Goal: Task Accomplishment & Management: Manage account settings

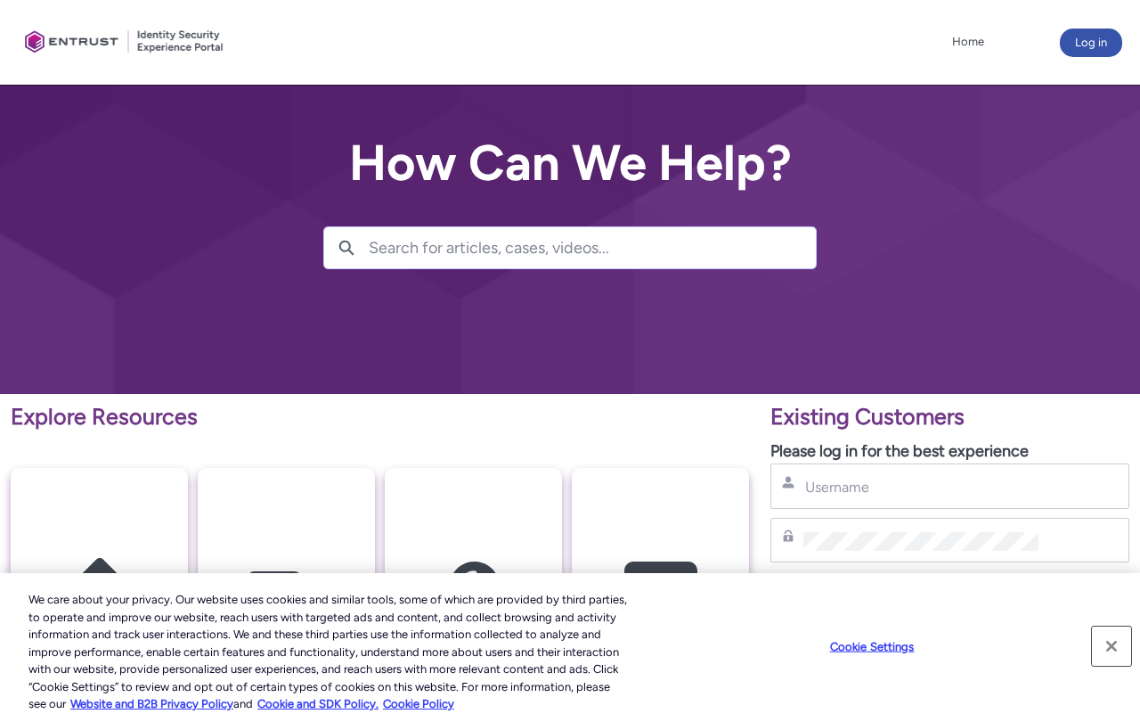
click at [1113, 644] on button "Close" at bounding box center [1111, 645] width 39 height 39
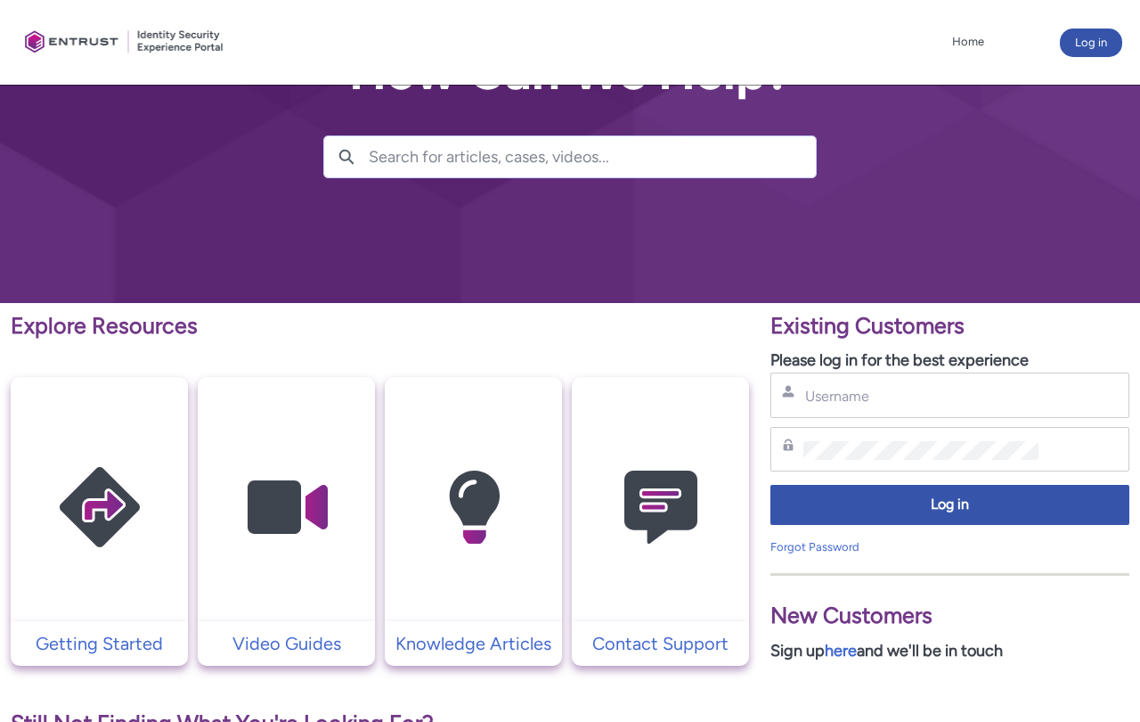
scroll to position [89, 0]
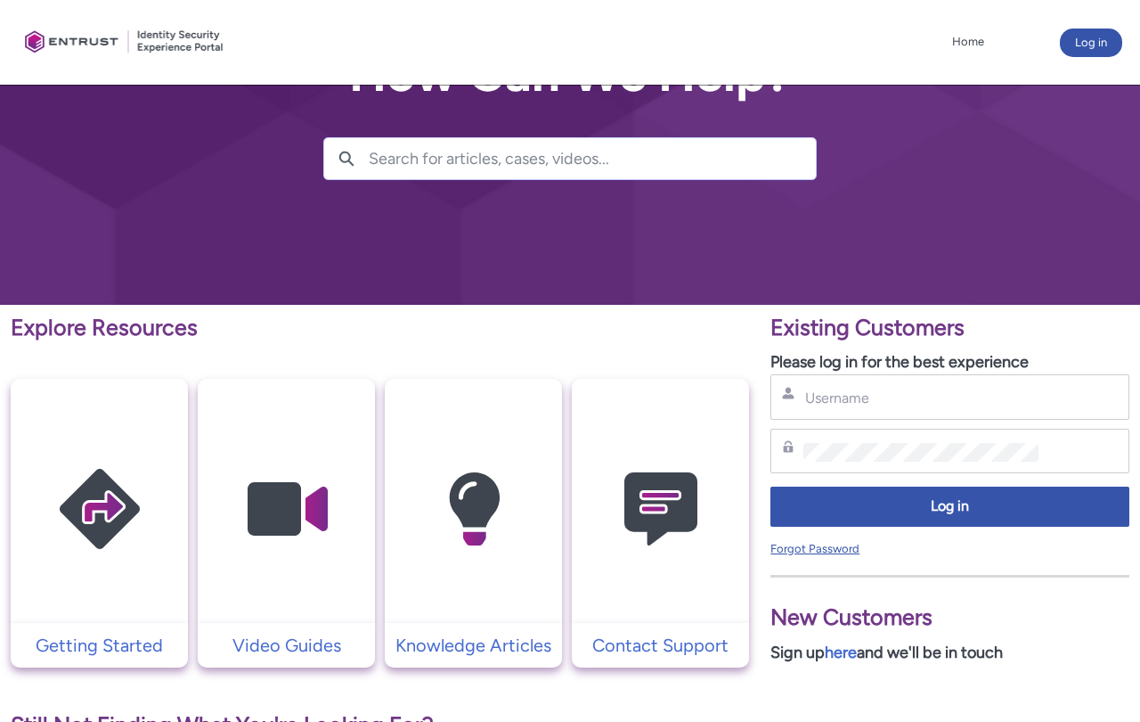
click at [820, 552] on link "Forgot Password" at bounding box center [815, 548] width 89 height 13
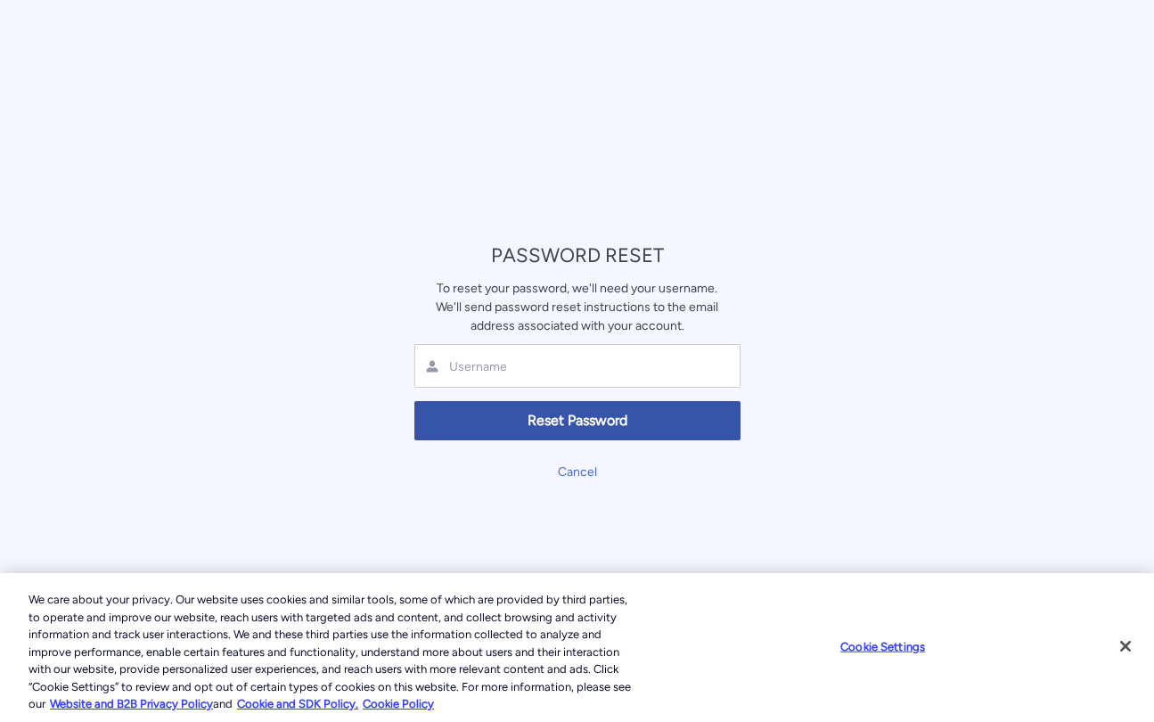
click at [486, 353] on div at bounding box center [577, 366] width 326 height 44
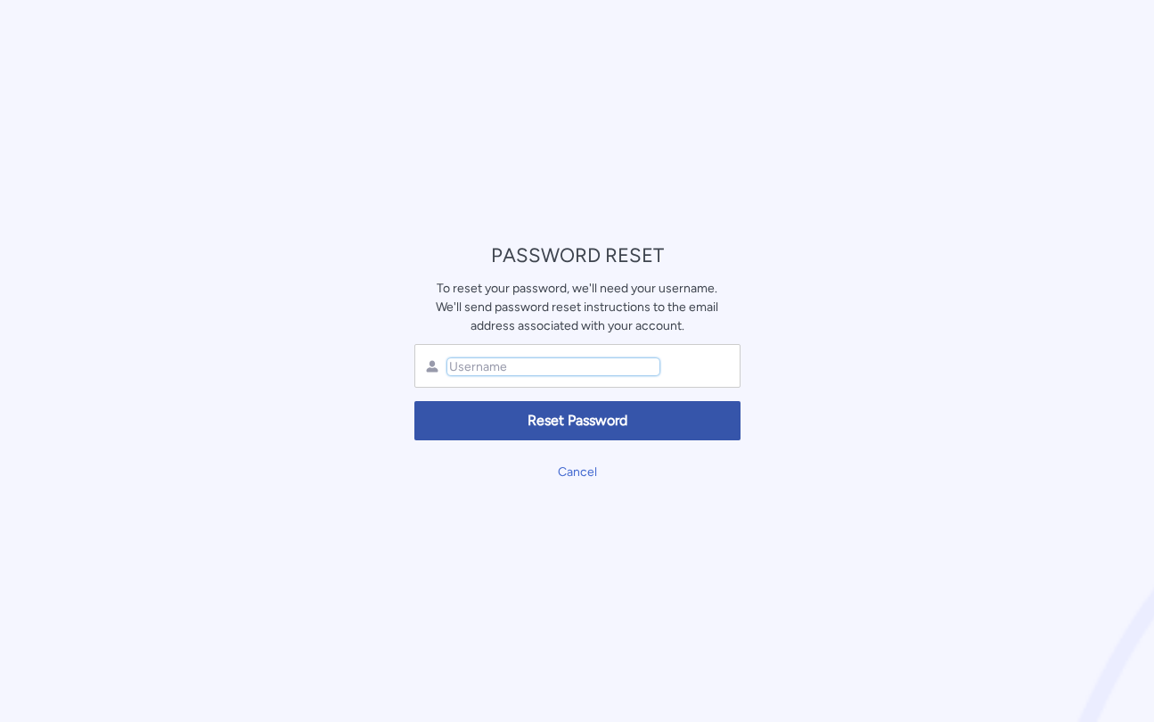
click at [488, 369] on input "text" at bounding box center [553, 366] width 212 height 17
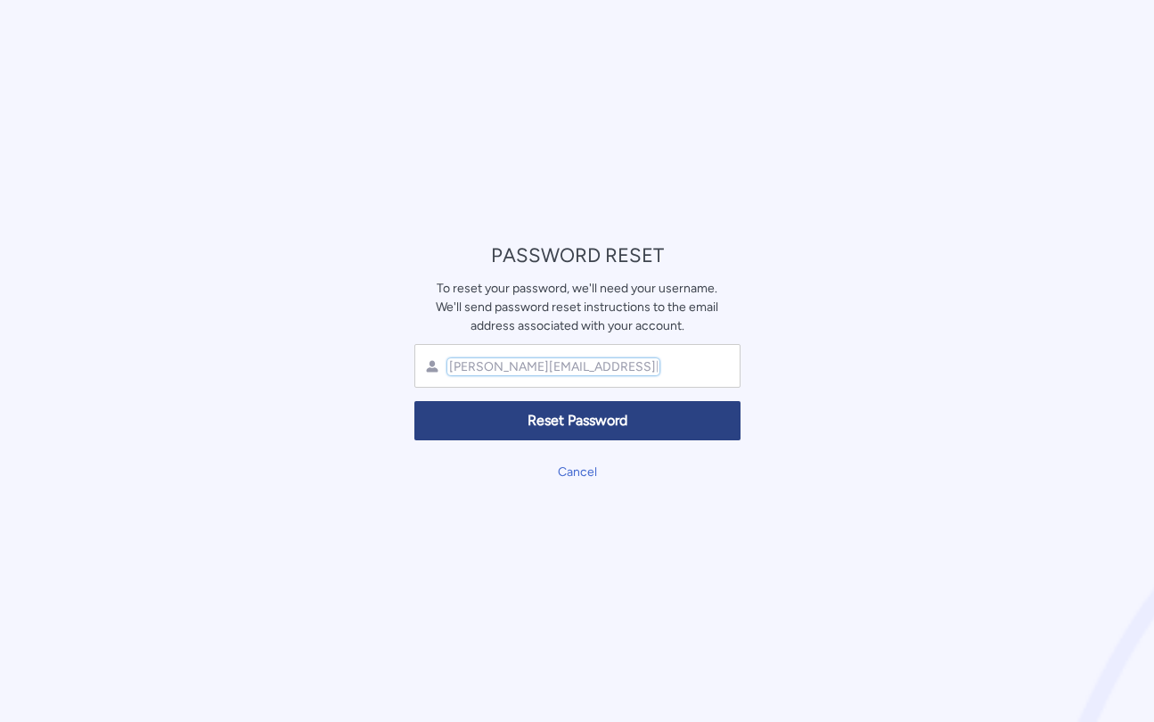
type input "amy.chao@firstrade.com"
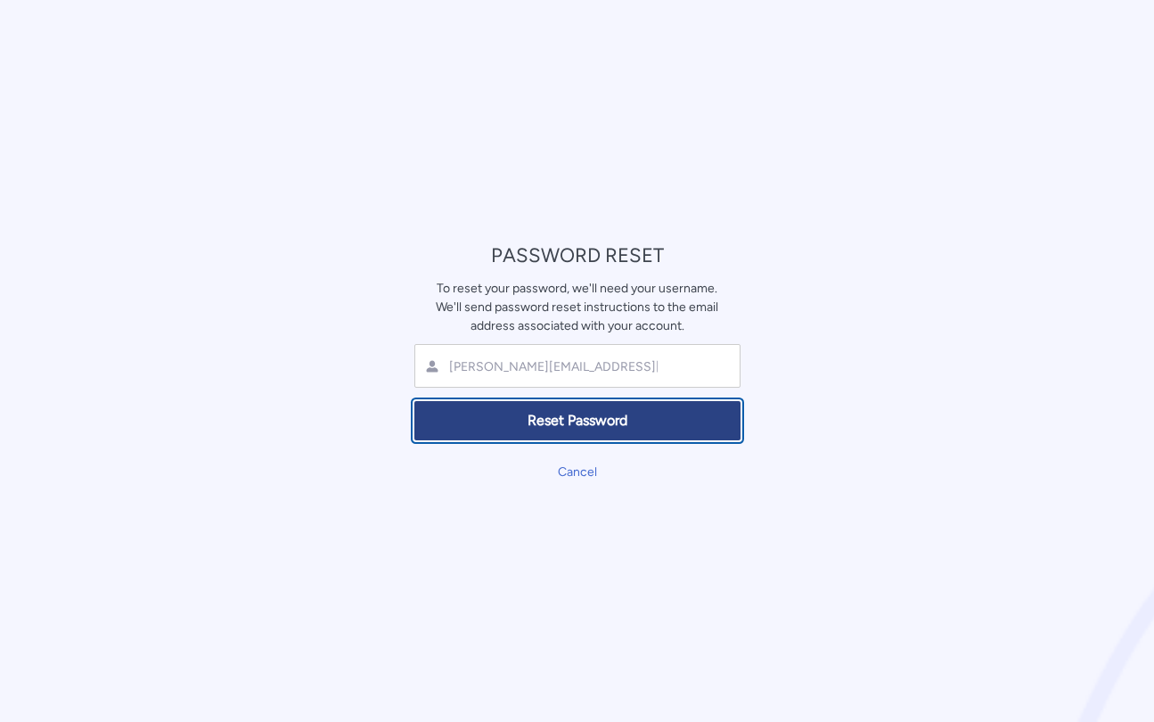
click at [531, 407] on button "Reset Password" at bounding box center [577, 421] width 326 height 40
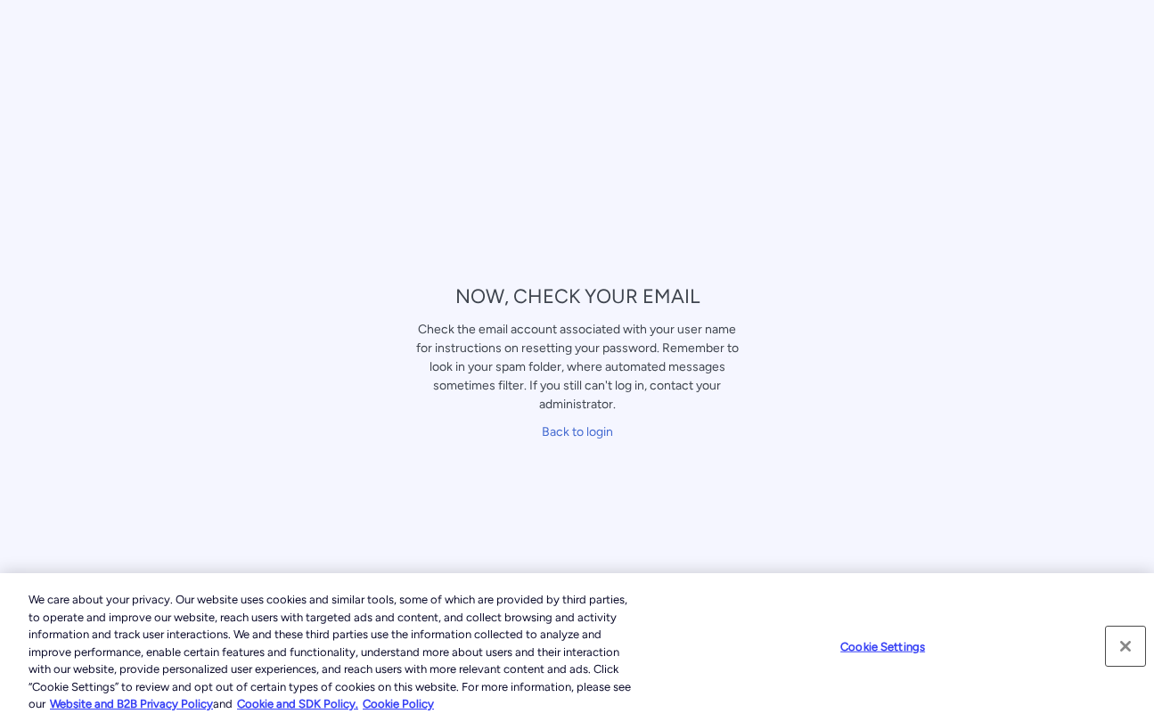
click at [1120, 642] on button "Close" at bounding box center [1125, 645] width 39 height 39
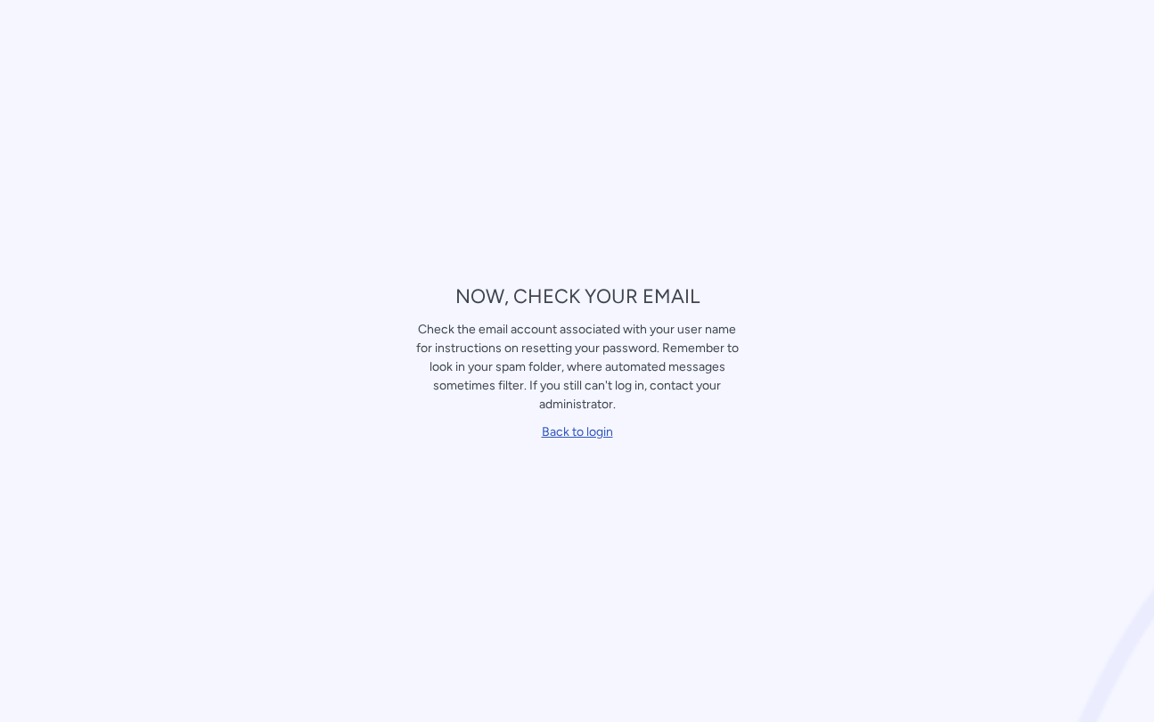
click at [604, 437] on link "Back to login" at bounding box center [577, 431] width 71 height 15
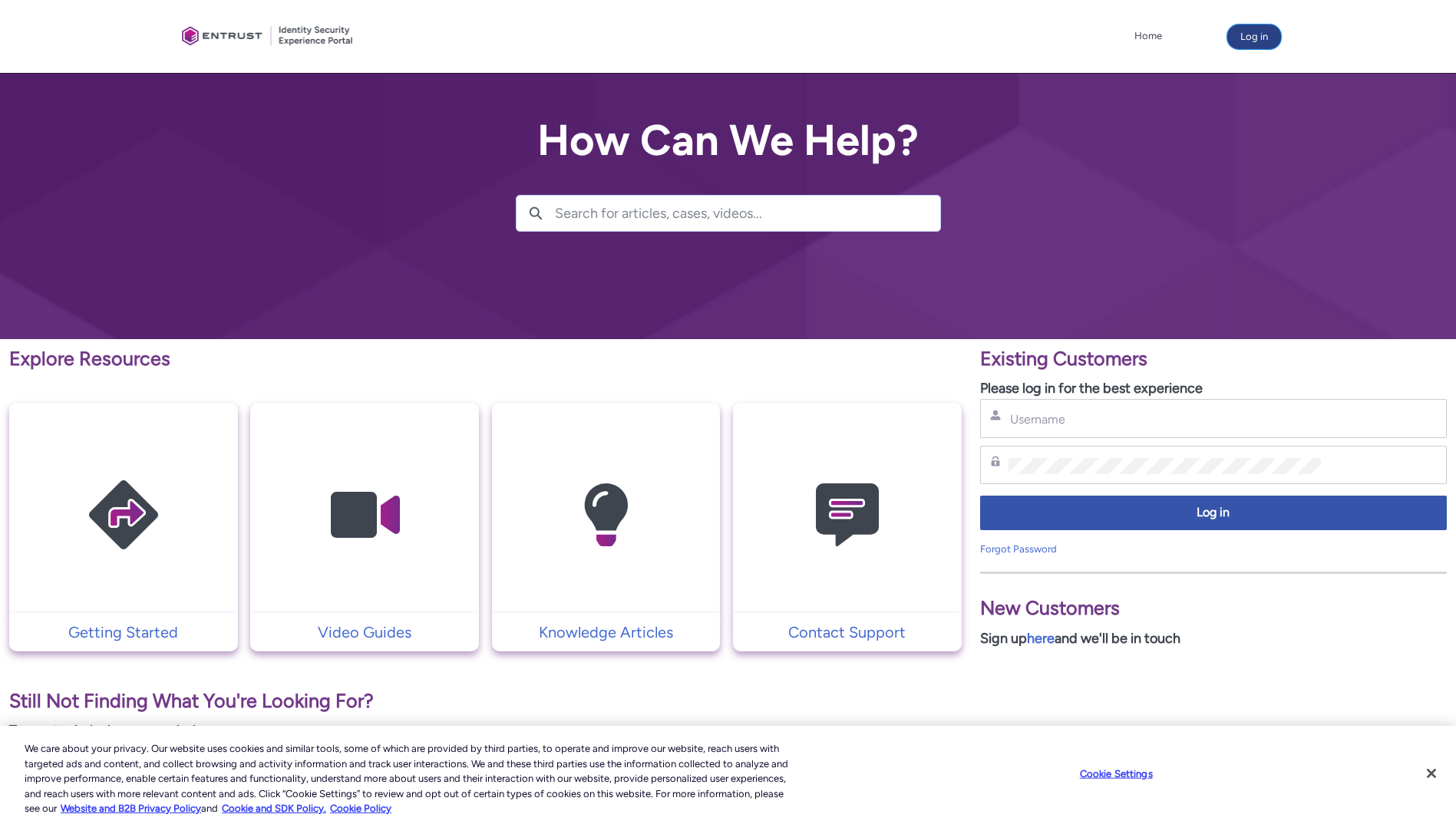
click at [993, 35] on button "Log in" at bounding box center [1254, 37] width 53 height 25
click at [1085, 424] on input "Username" at bounding box center [1166, 419] width 314 height 16
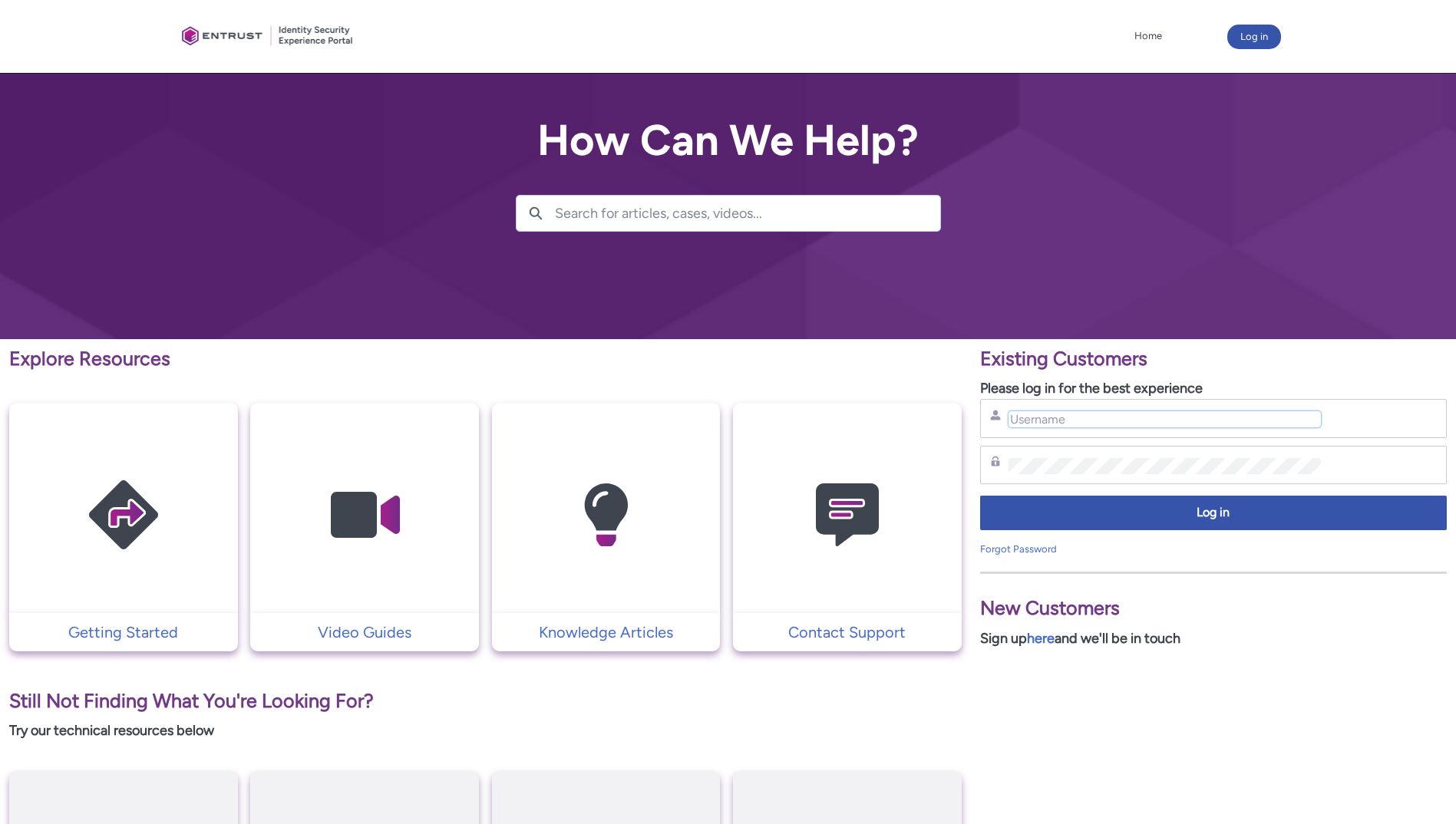
click at [1080, 414] on input "Username" at bounding box center [1166, 419] width 314 height 16
type input "amy.chao@firstrade.com"
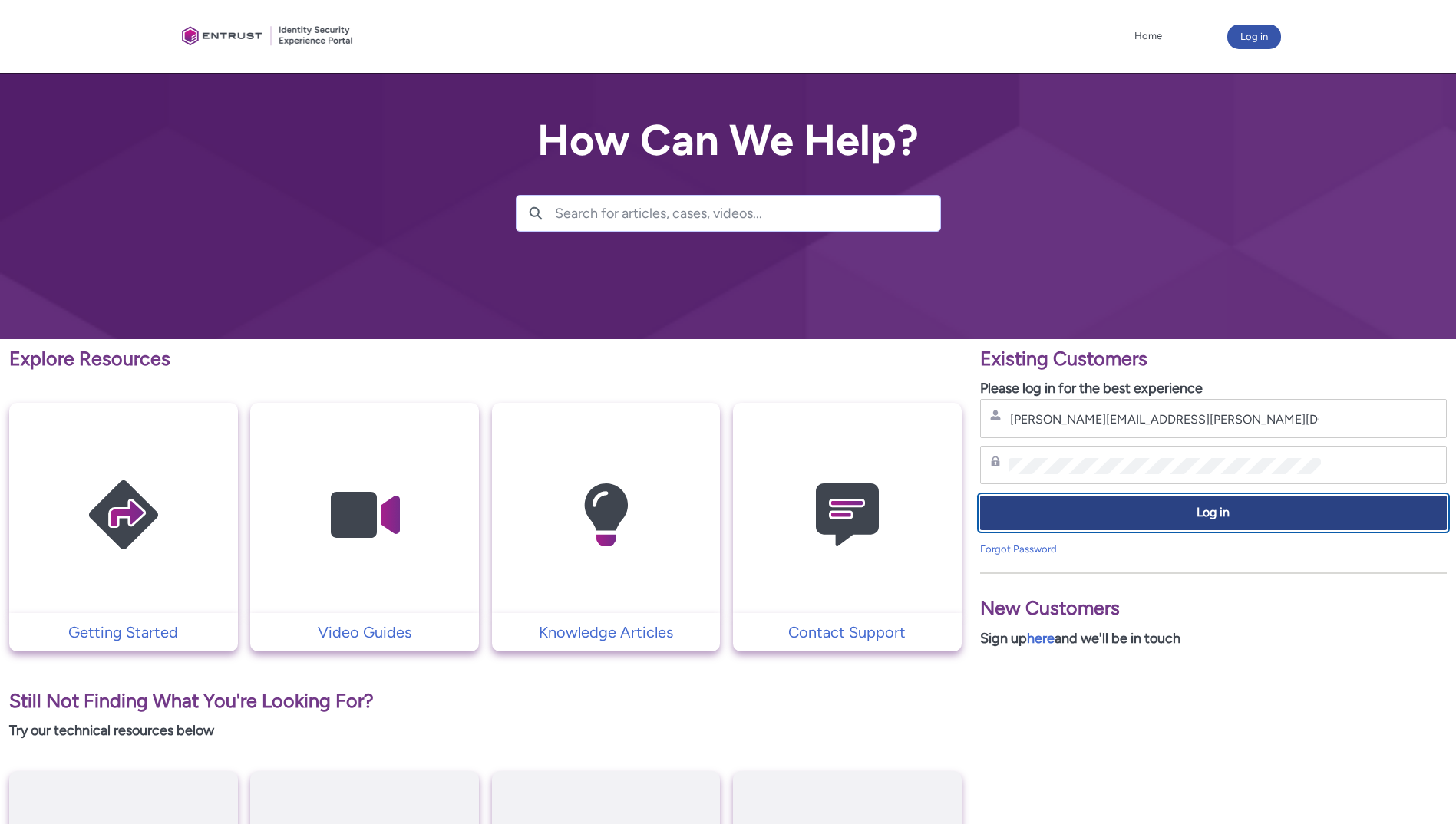
click at [1196, 510] on span "Log in" at bounding box center [1213, 512] width 447 height 17
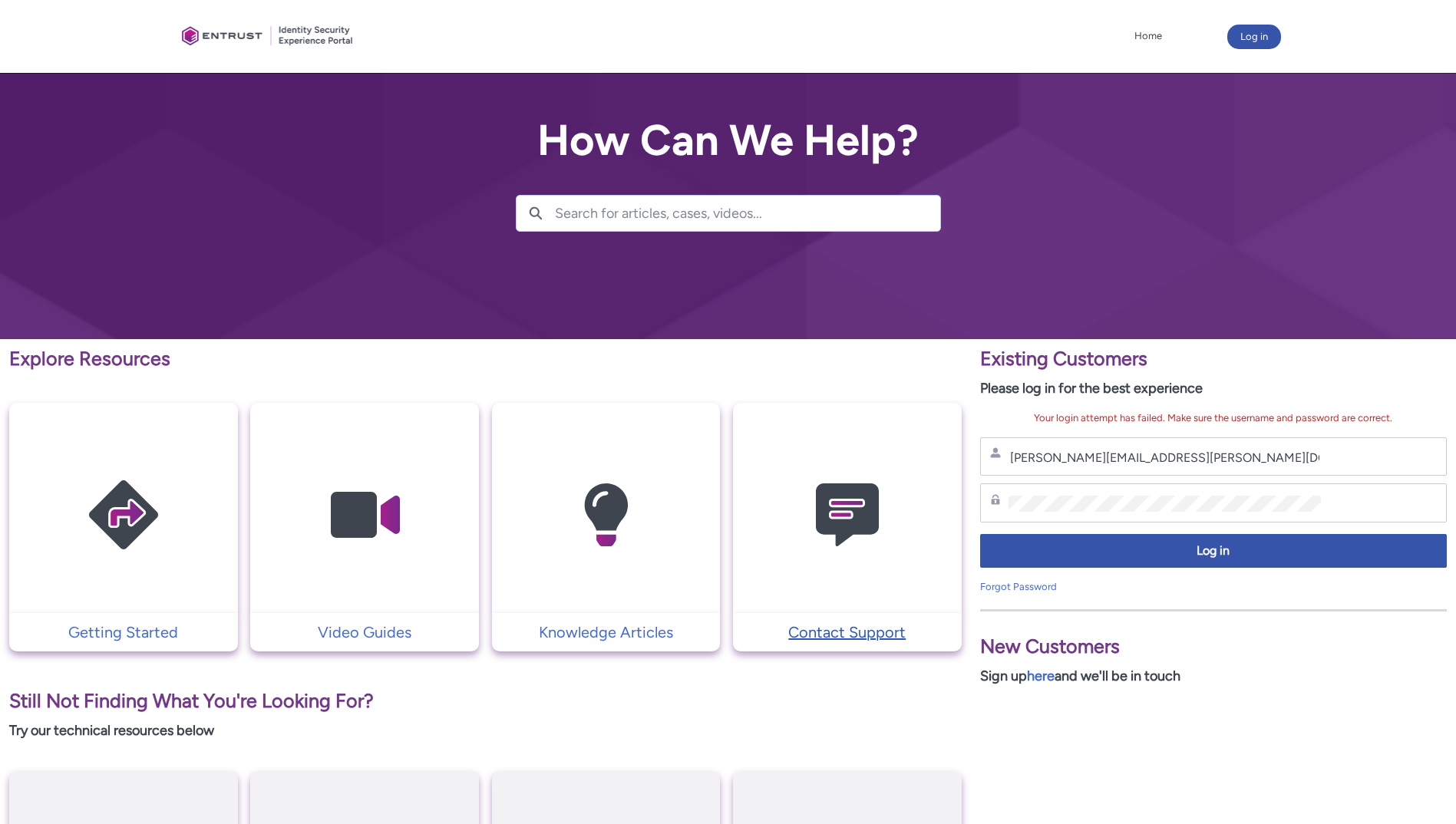
click at [856, 636] on p "Contact Support" at bounding box center [848, 632] width 214 height 23
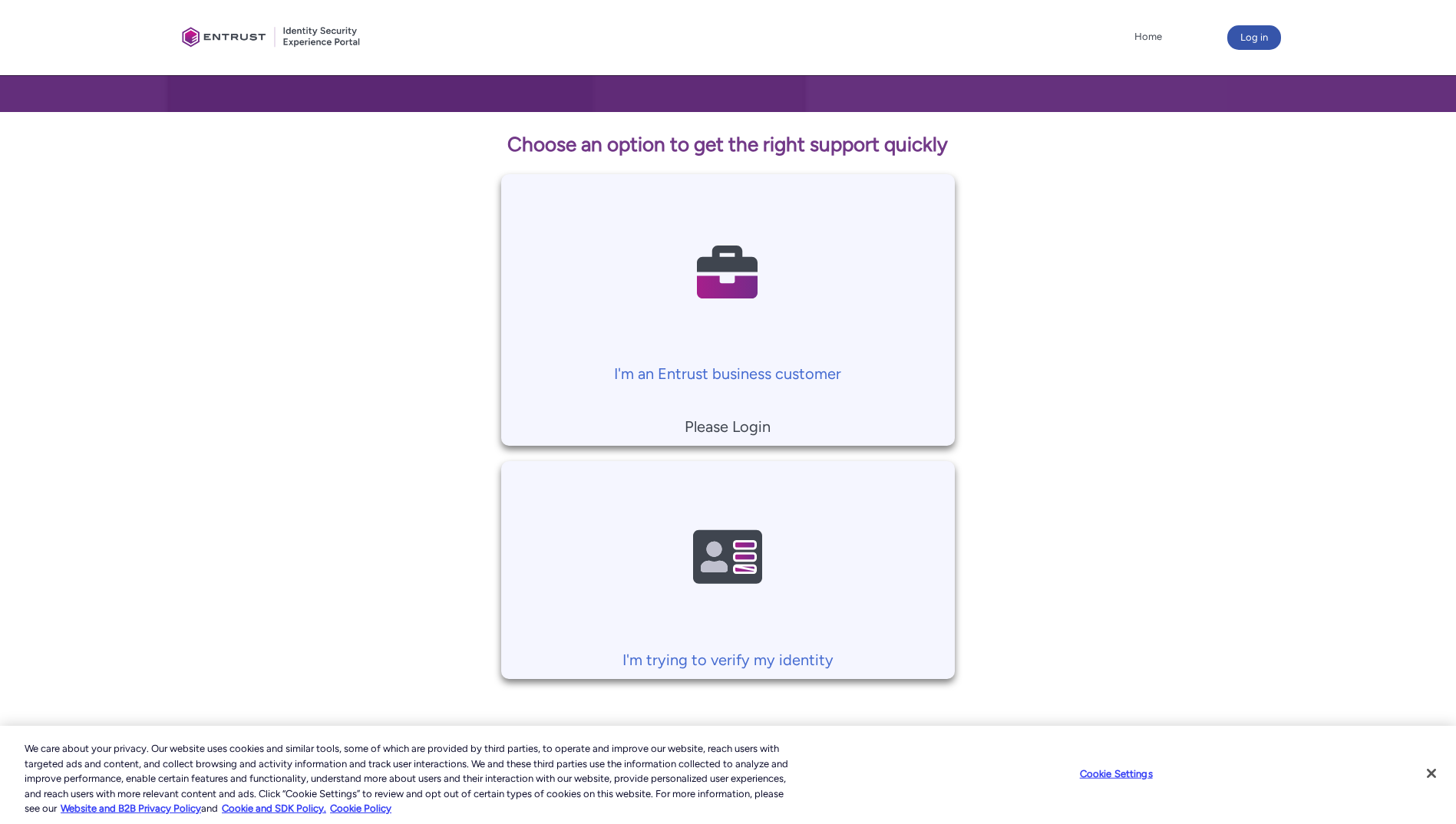
scroll to position [232, 0]
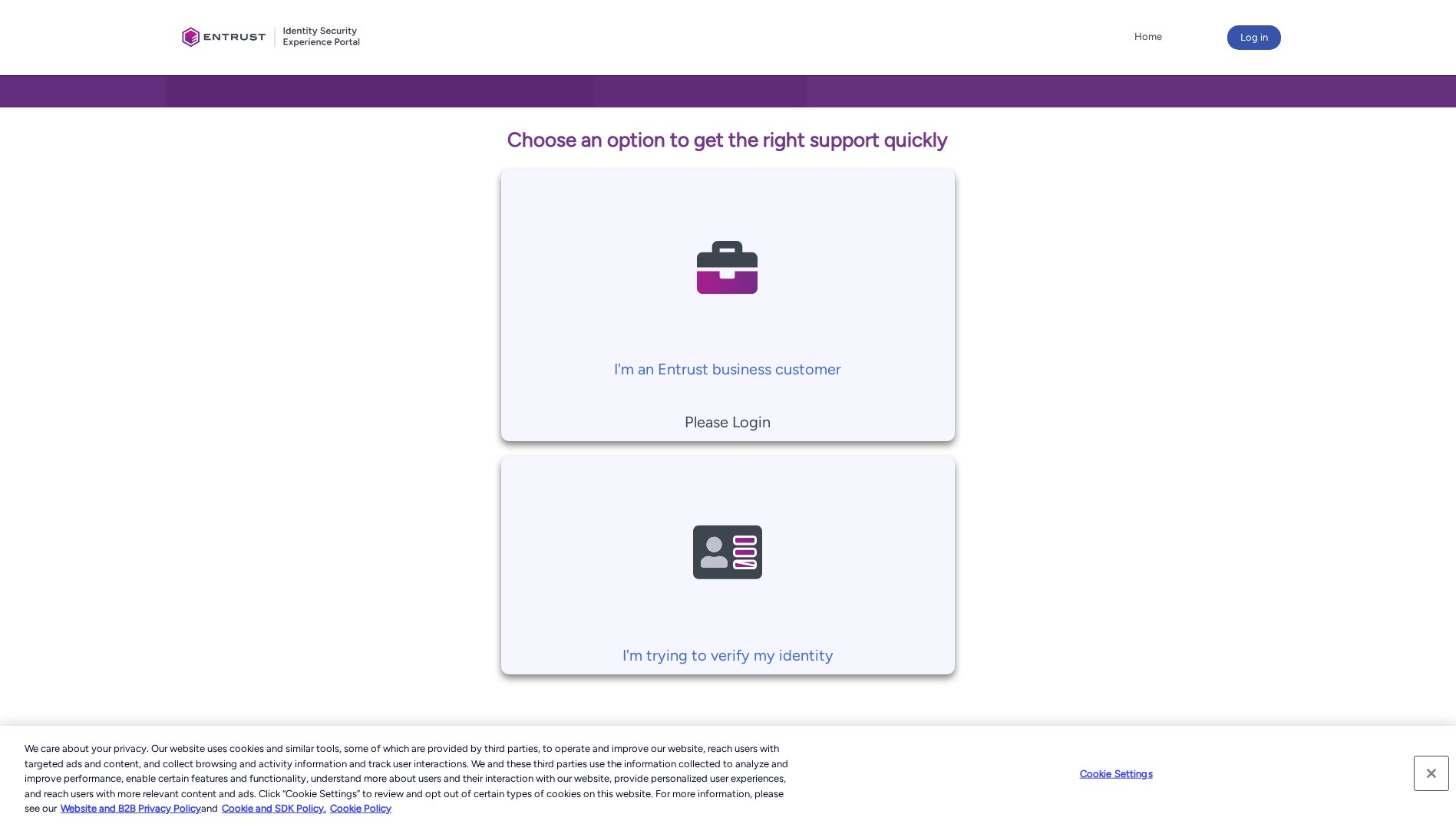
click at [1434, 771] on button "Close" at bounding box center [1431, 772] width 34 height 34
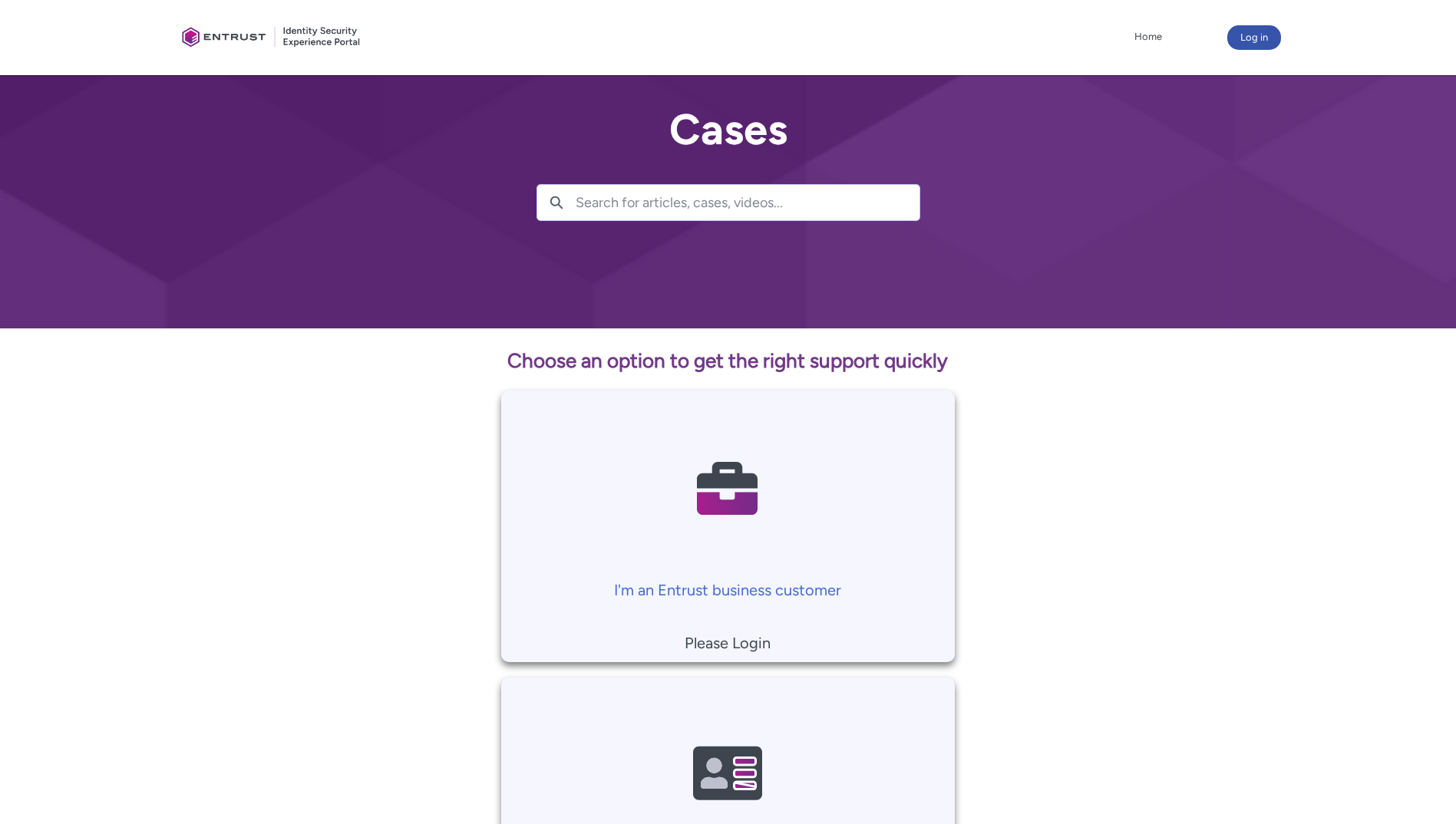
scroll to position [2, 0]
